Goal: Navigation & Orientation: Find specific page/section

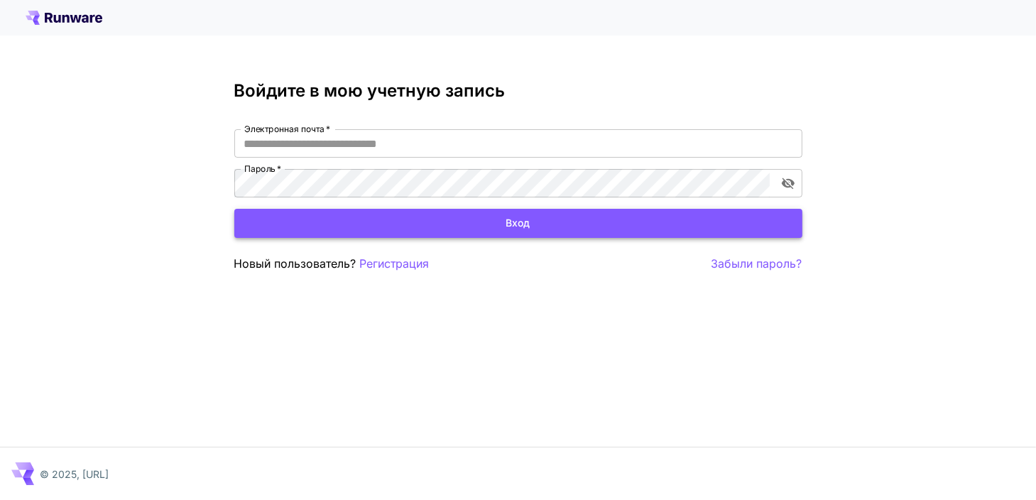
type input "**********"
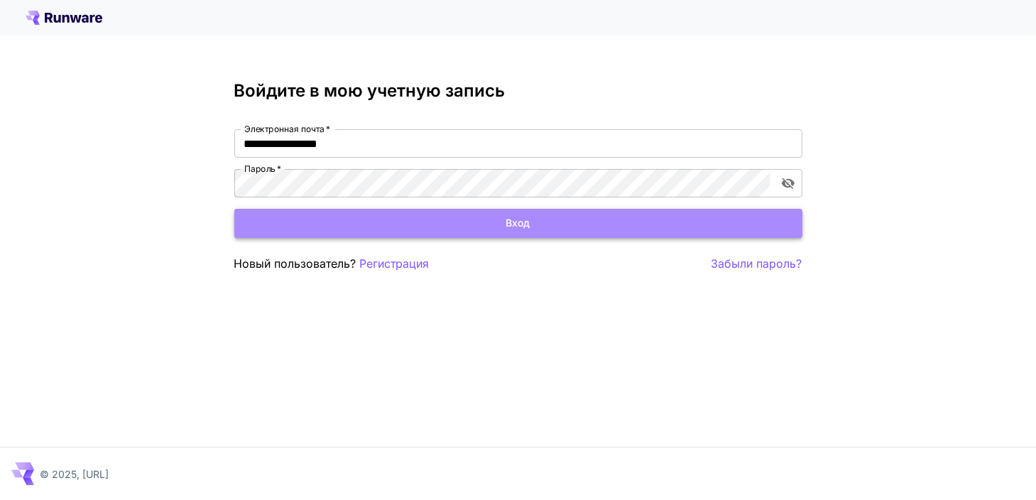
click at [500, 224] on button "Вход" at bounding box center [518, 223] width 568 height 29
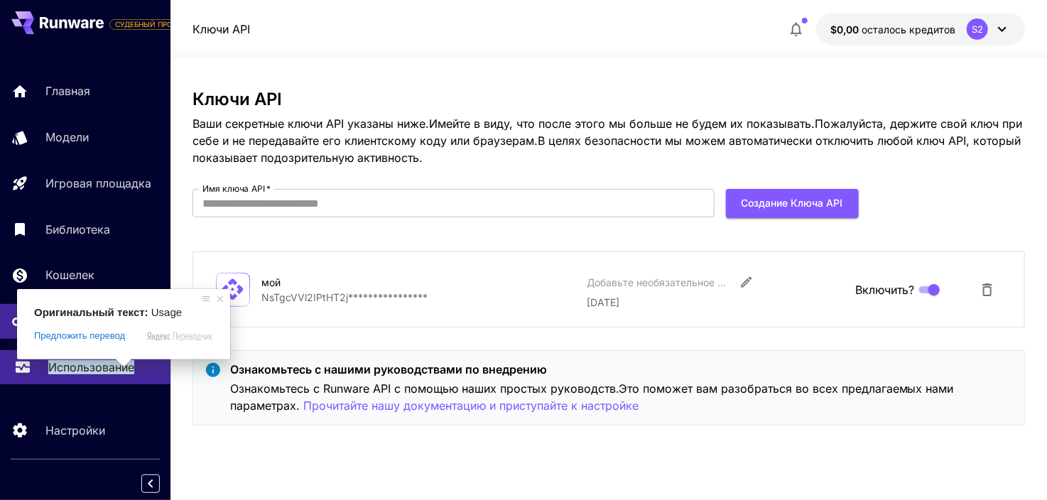
click at [102, 374] on ya-tr-span "Использование" at bounding box center [91, 367] width 86 height 14
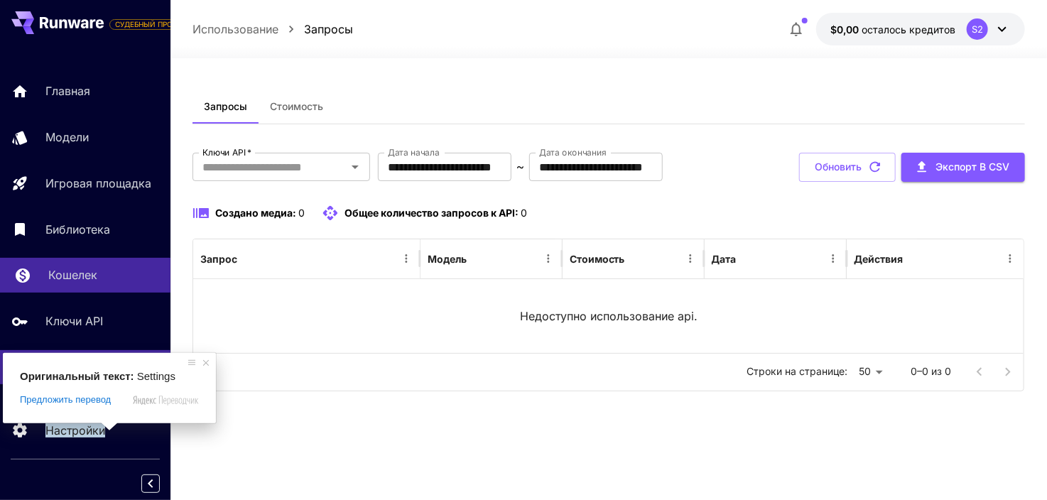
click at [80, 282] on ya-tr-span "Кошелек" at bounding box center [72, 275] width 49 height 14
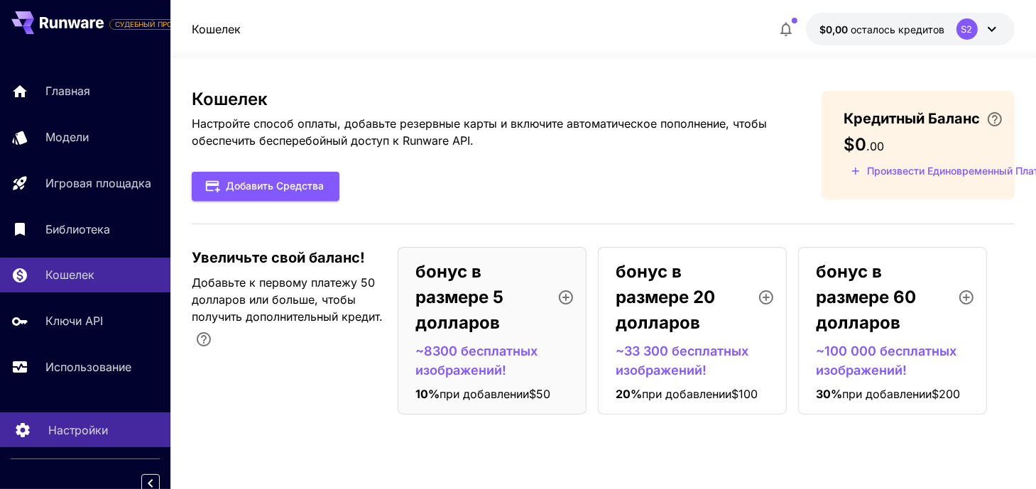
click at [80, 435] on ya-tr-span "Настройки" at bounding box center [78, 430] width 60 height 14
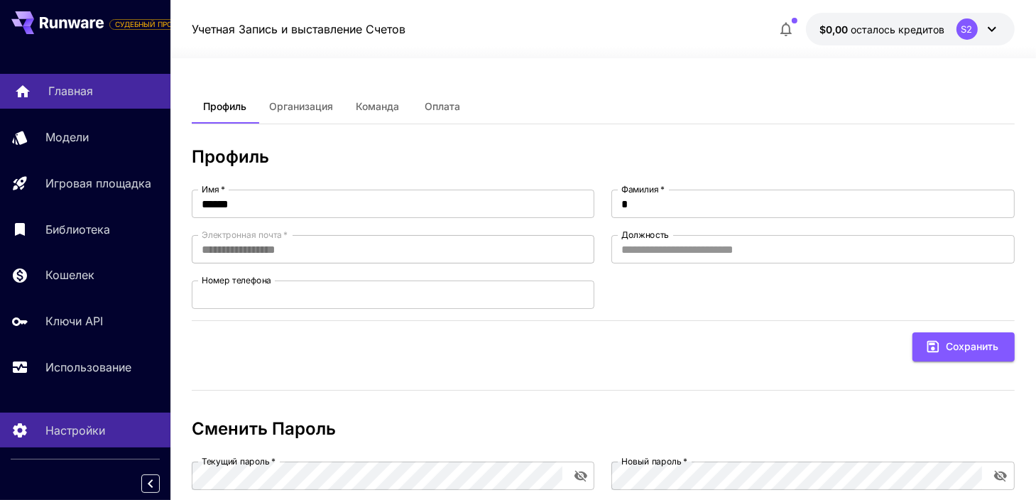
click at [68, 91] on ya-tr-span "Главная" at bounding box center [70, 91] width 45 height 14
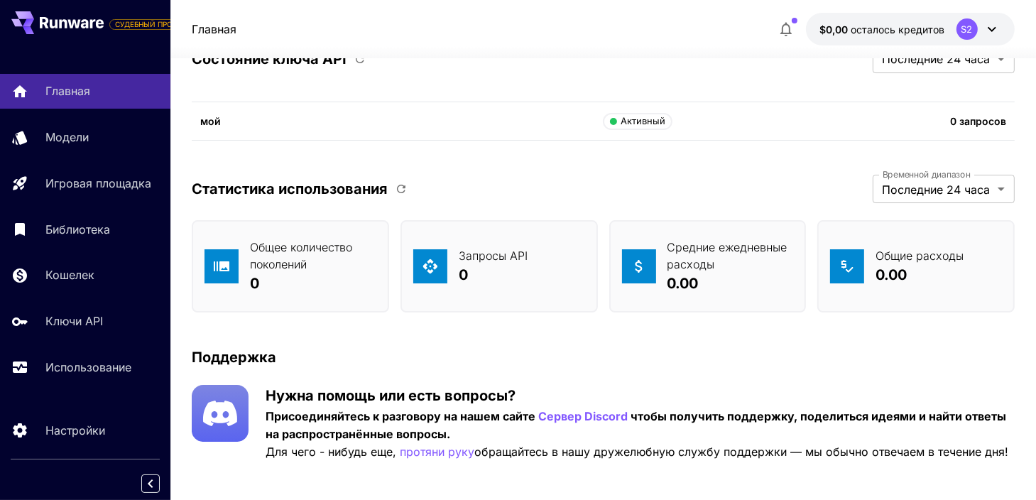
scroll to position [4733, 0]
